Goal: Understand process/instructions: Learn how to perform a task or action

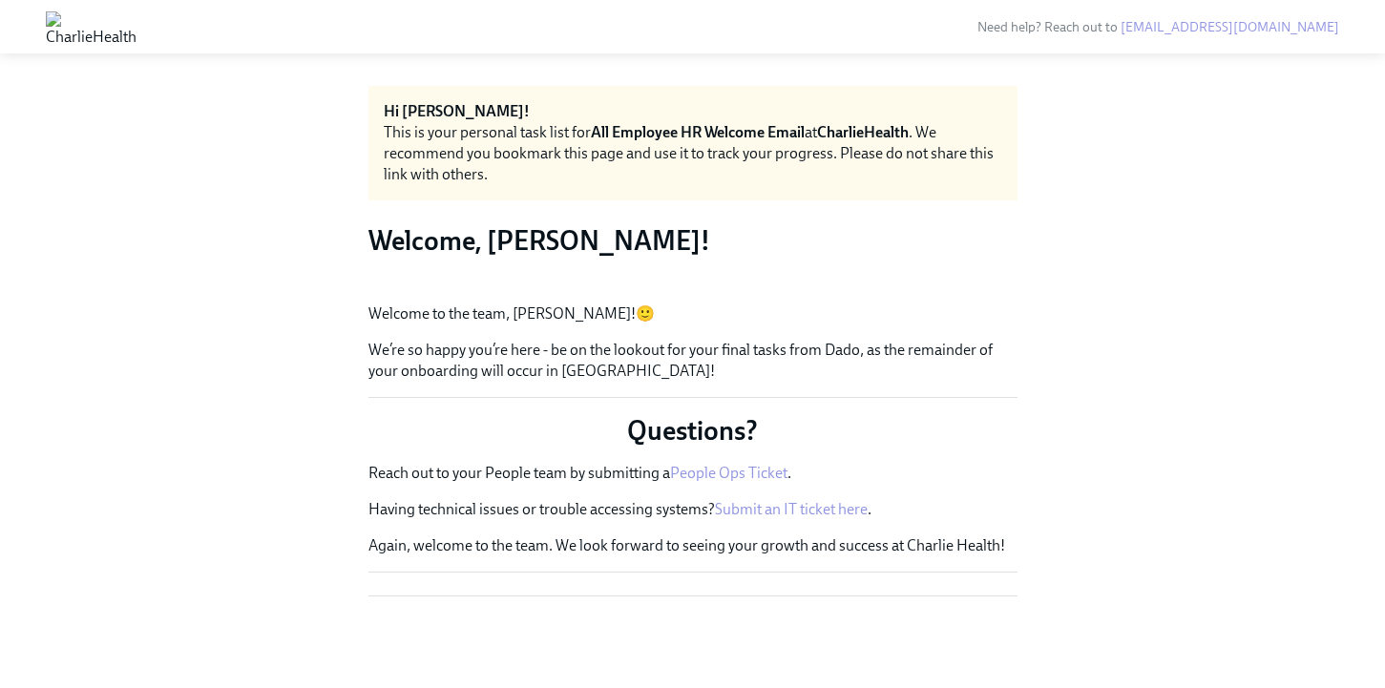
scroll to position [204, 0]
click at [960, 288] on button "Zoom image" at bounding box center [692, 288] width 649 height 0
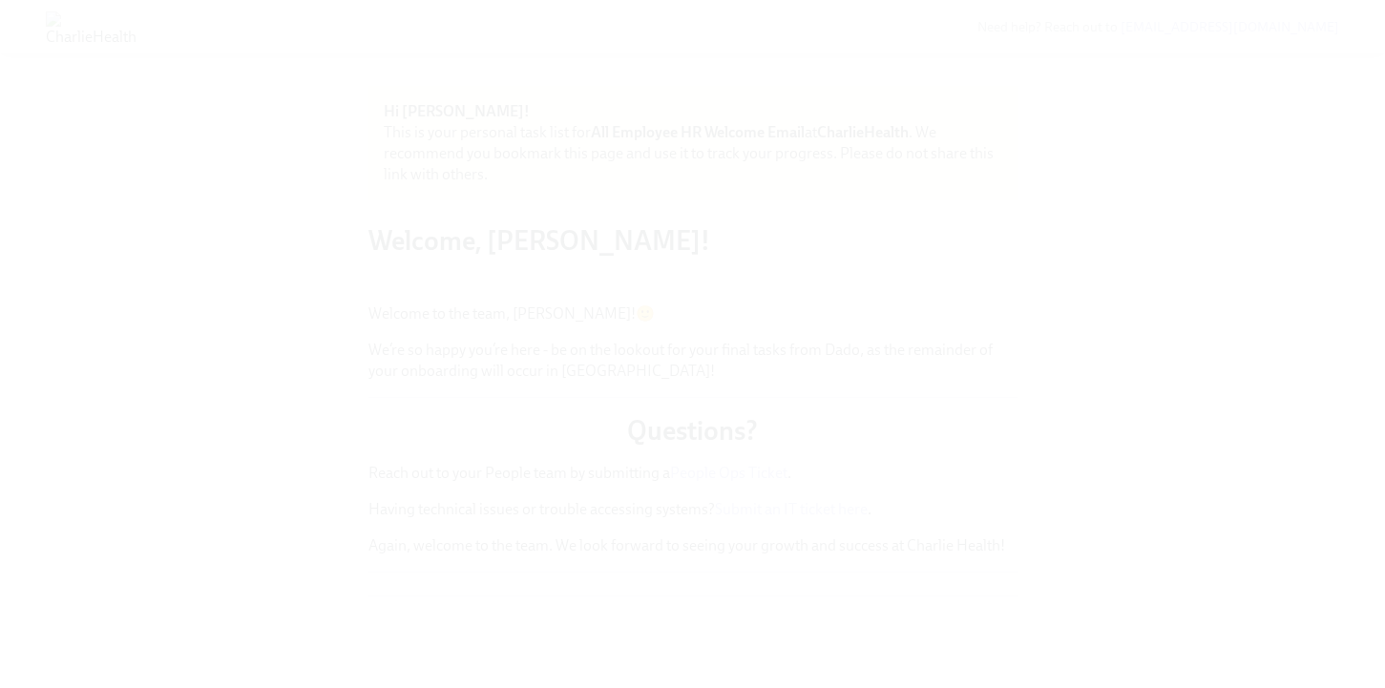
click at [1156, 305] on button "Unzoom image" at bounding box center [692, 344] width 1385 height 688
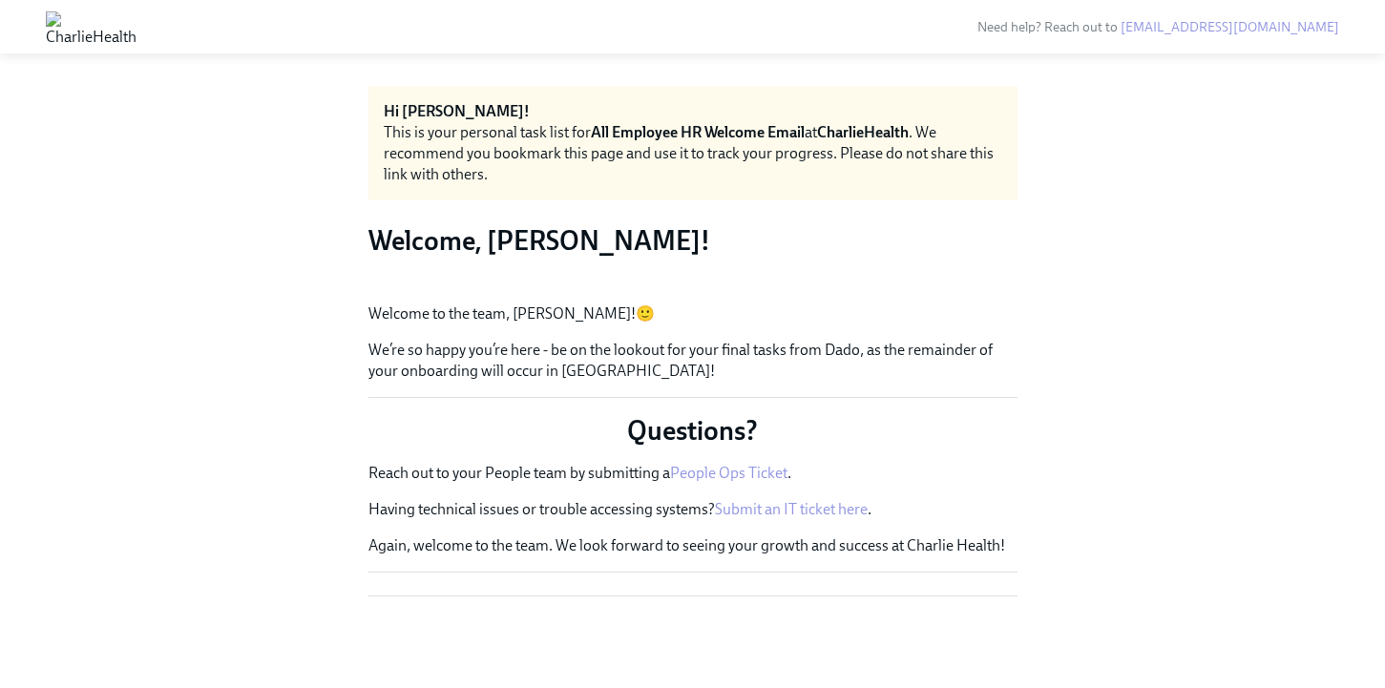
scroll to position [289, 0]
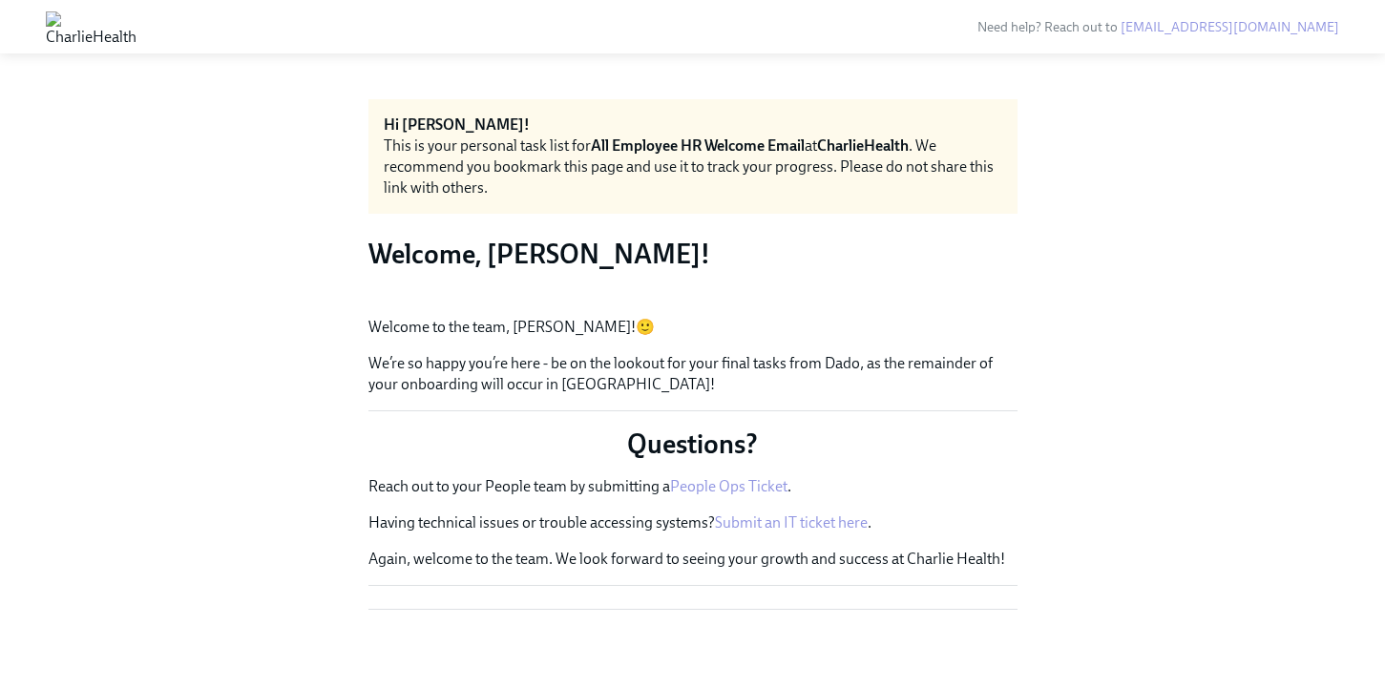
click at [137, 30] on img at bounding box center [91, 26] width 91 height 31
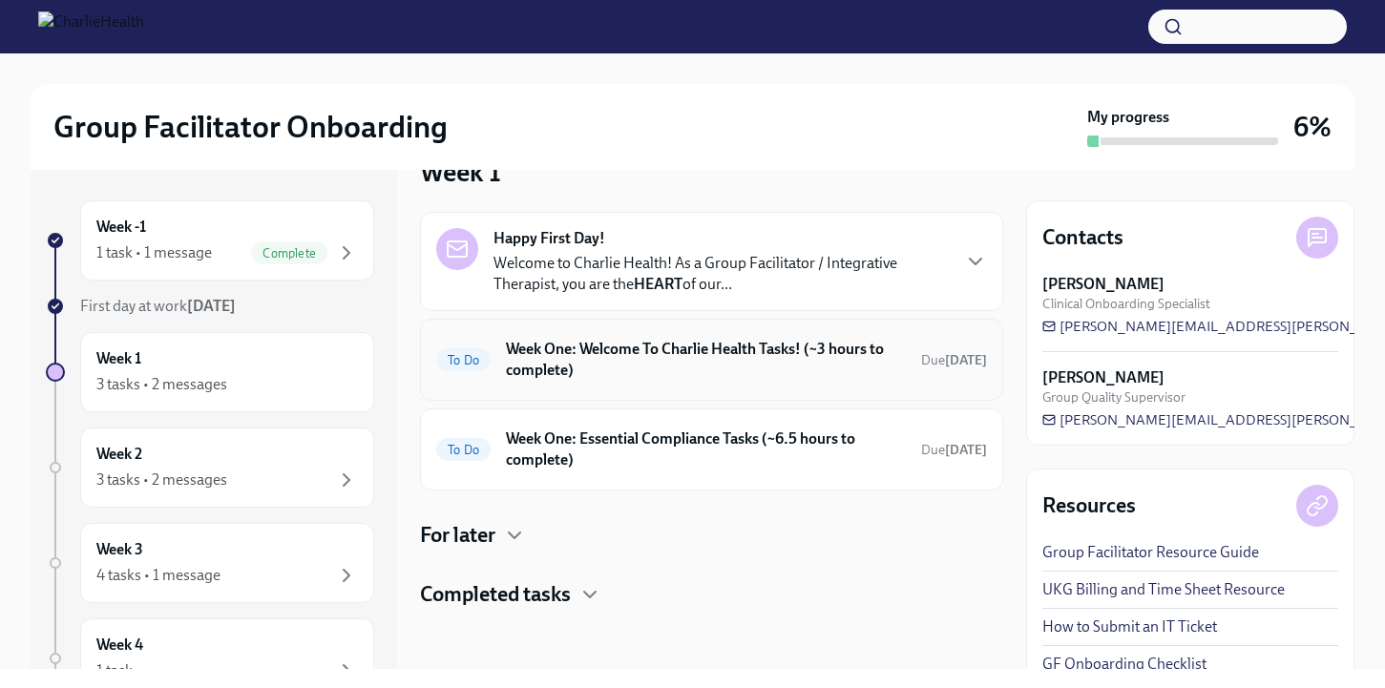
scroll to position [47, 0]
click at [794, 286] on p "Welcome to Charlie Health! As a Group Facilitator / Integrative Therapist, you …" at bounding box center [721, 273] width 455 height 42
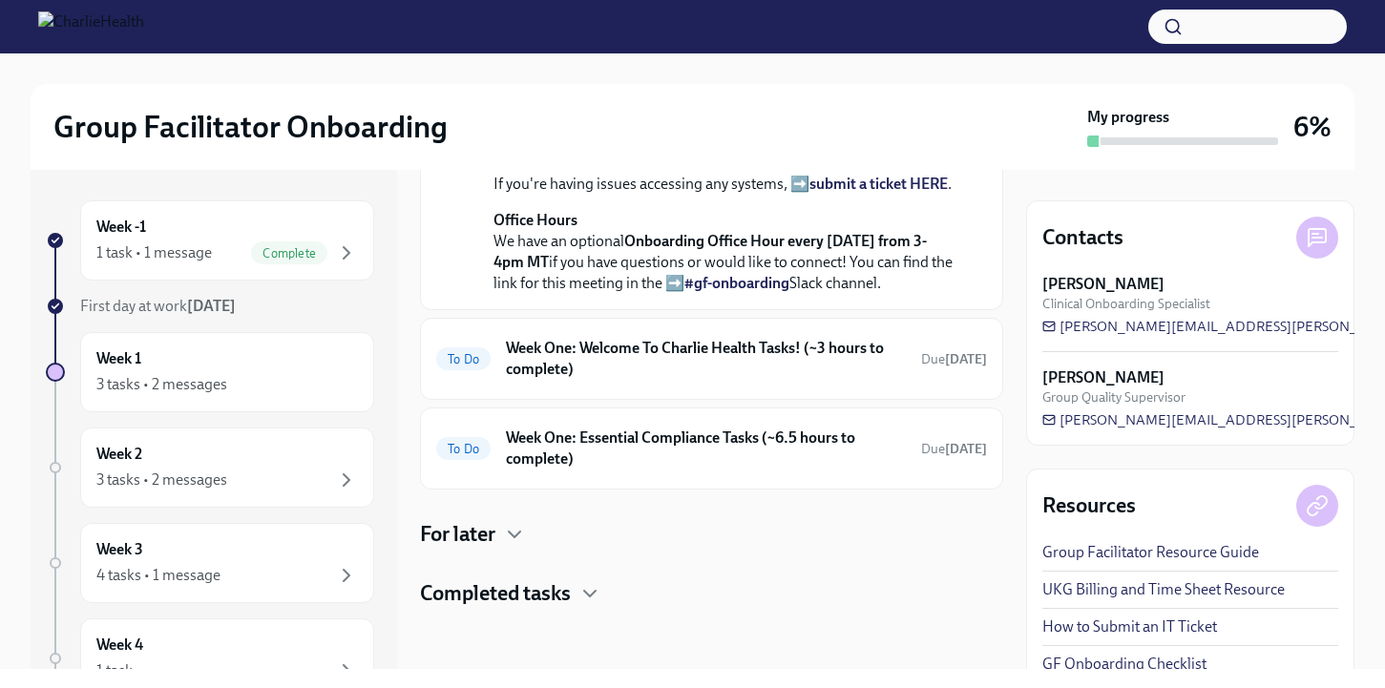
scroll to position [885, 0]
click at [720, 358] on h6 "Week One: Welcome To Charlie Health Tasks! (~3 hours to complete)" at bounding box center [706, 359] width 400 height 42
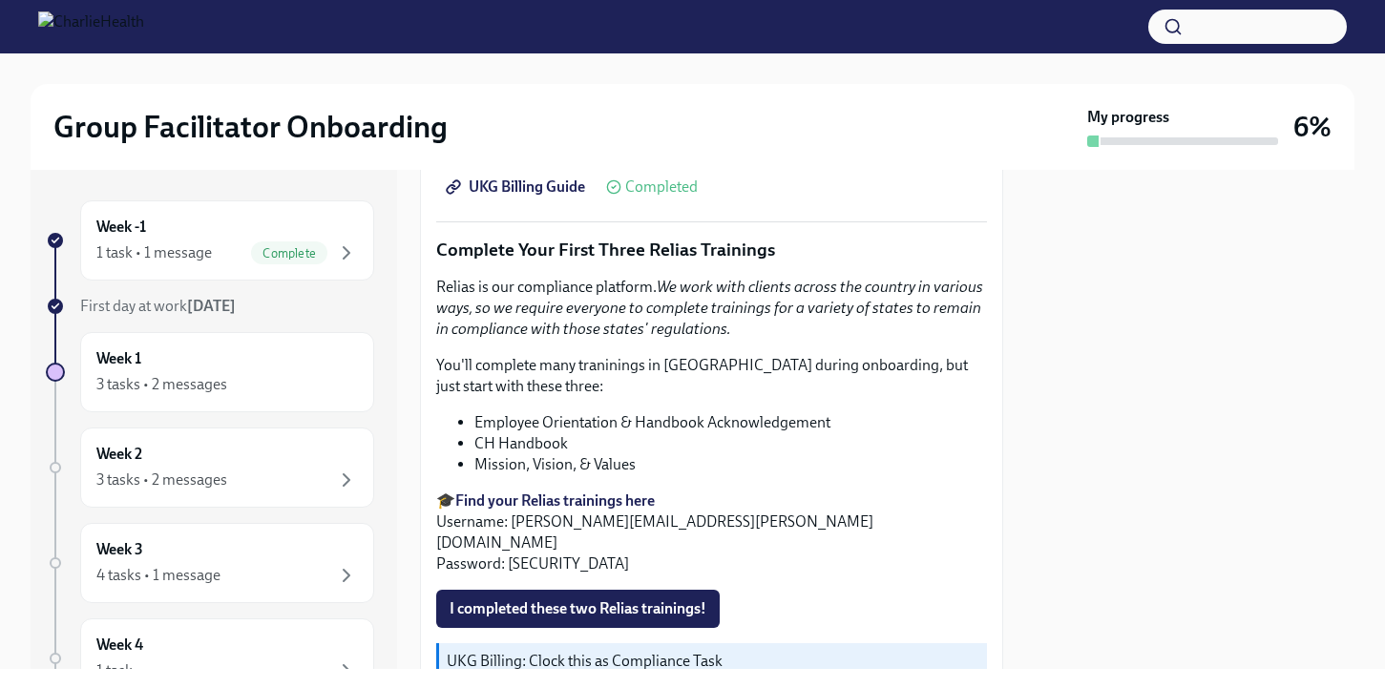
scroll to position [1949, 0]
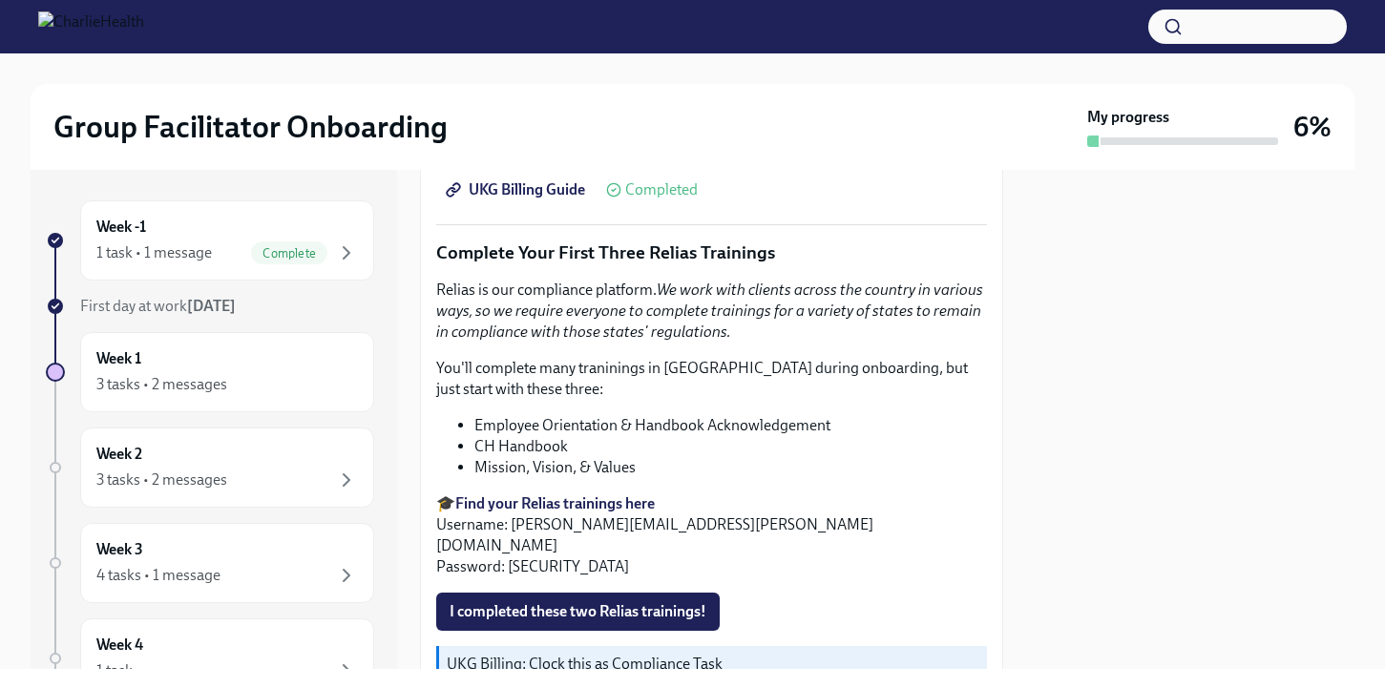
click at [629, 505] on strong "Find your Relias trainings here" at bounding box center [555, 503] width 200 height 18
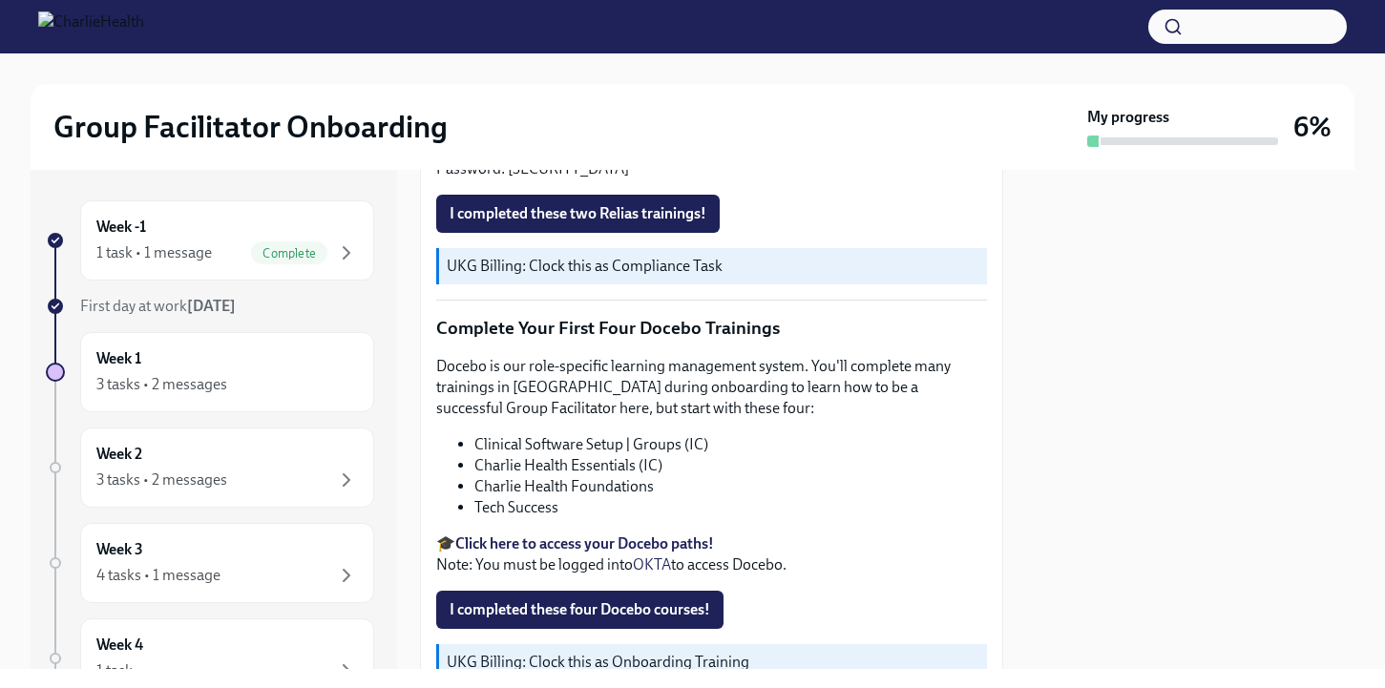
scroll to position [2451, 0]
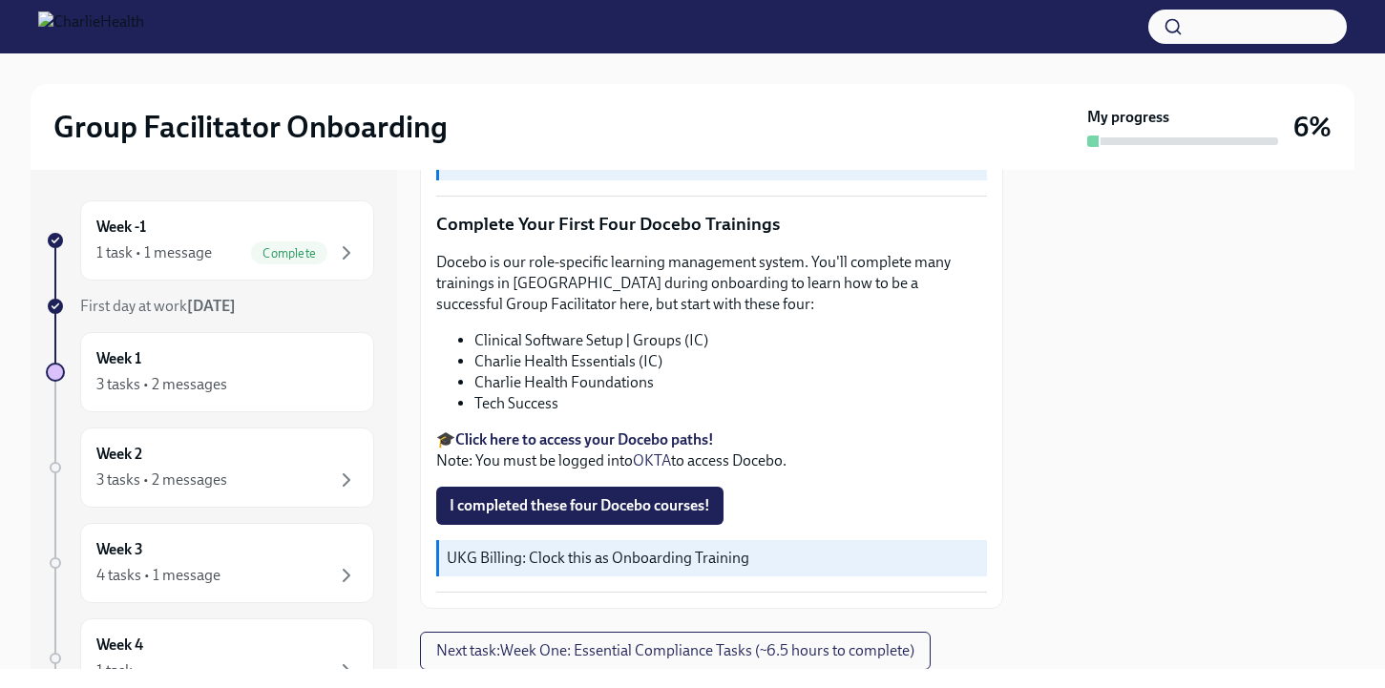
click at [616, 431] on strong "Click here to access your Docebo paths!" at bounding box center [584, 440] width 259 height 18
